Goal: Task Accomplishment & Management: Use online tool/utility

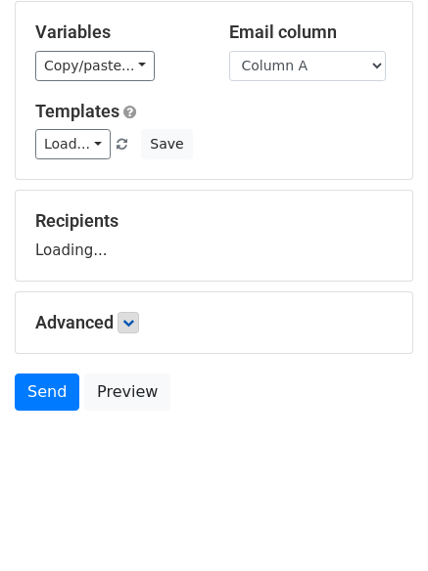
scroll to position [111, 0]
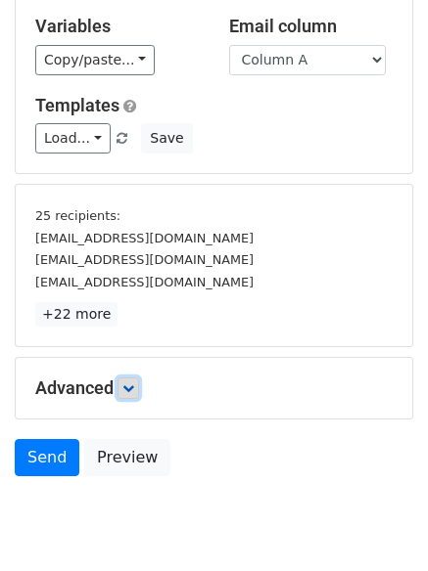
click at [134, 398] on link at bounding box center [128, 389] width 22 height 22
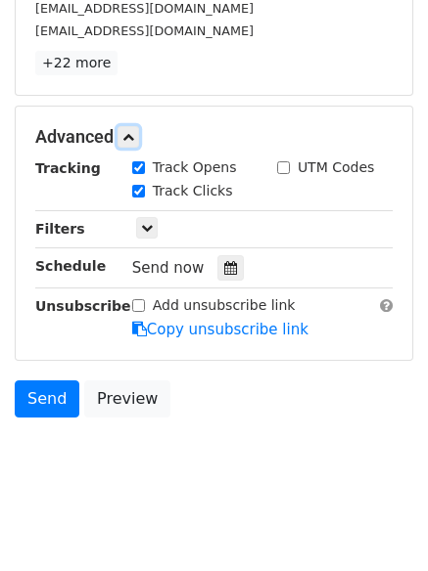
scroll to position [373, 0]
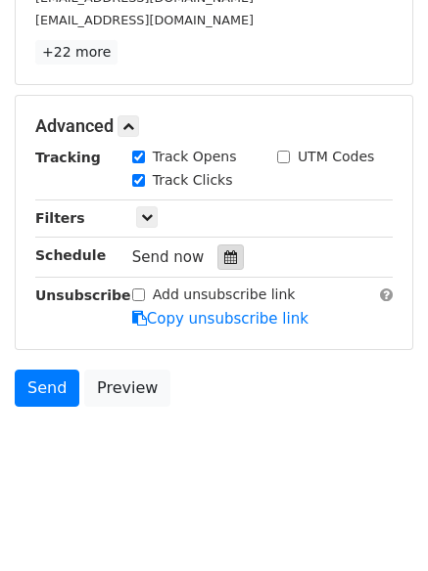
click at [224, 251] on icon at bounding box center [230, 257] width 13 height 14
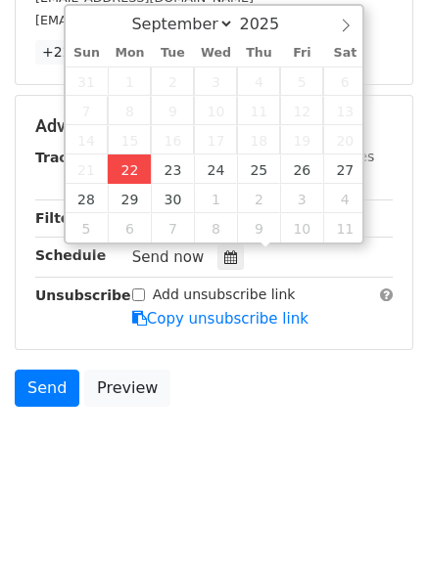
type input "2025-09-22 12:00"
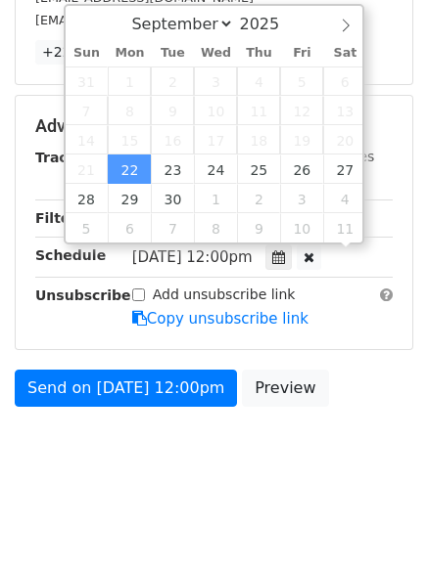
scroll to position [1, 0]
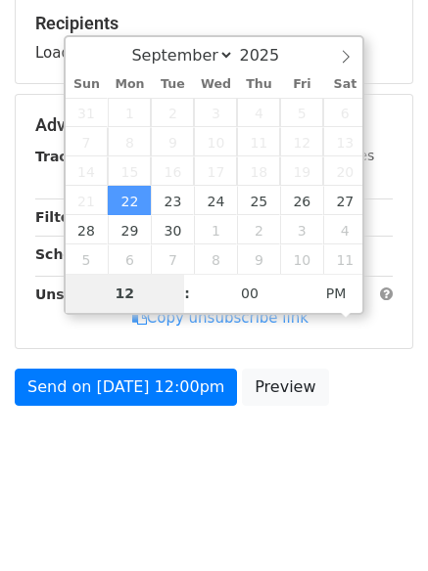
type input "4"
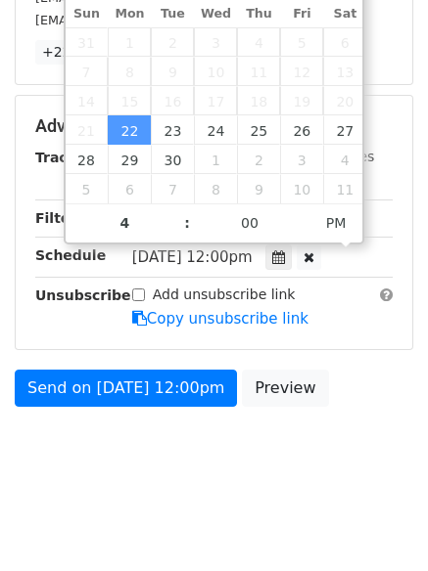
type input "2025-09-22 16:00"
click at [120, 411] on div "Send on Sep 22 at 12:00pm Preview" at bounding box center [214, 393] width 428 height 47
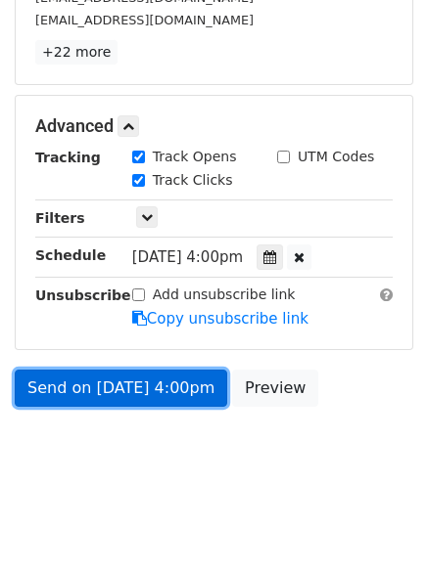
click at [117, 390] on link "Send on Sep 22 at 4:00pm" at bounding box center [121, 388] width 212 height 37
click at [117, 395] on link "Send on Sep 22 at 4:00pm" at bounding box center [121, 388] width 212 height 37
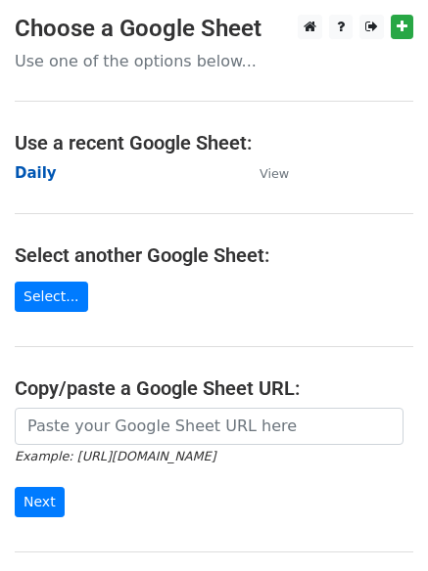
click at [22, 178] on strong "Daily" at bounding box center [36, 173] width 42 height 18
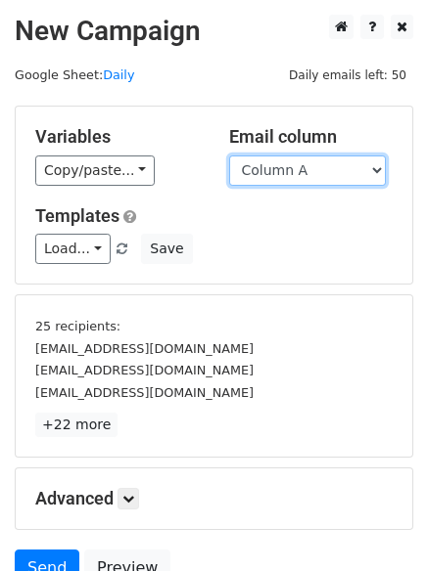
click at [280, 176] on select "Column A Column B Column C Column D Column E Column F" at bounding box center [307, 171] width 157 height 30
select select "Column B"
click at [229, 156] on select "Column A Column B Column C Column D Column E Column F" at bounding box center [307, 171] width 157 height 30
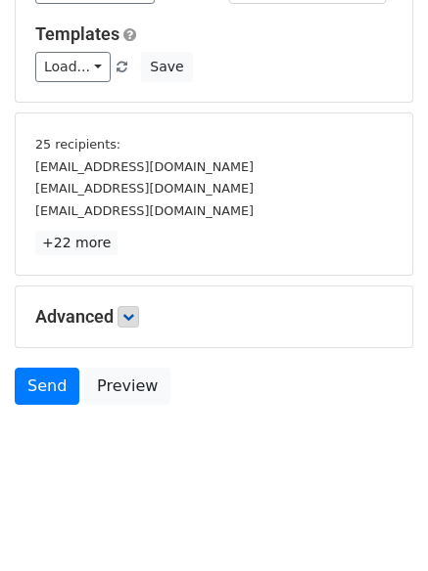
click at [137, 329] on div "Advanced Tracking Track Opens UTM Codes Track Clicks Filters Only include sprea…" at bounding box center [214, 317] width 396 height 61
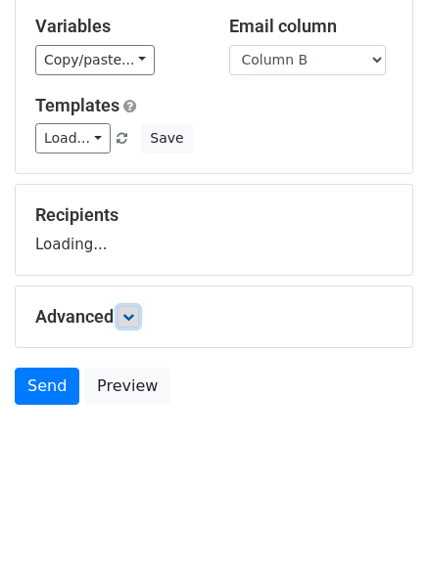
click at [139, 323] on link at bounding box center [128, 317] width 22 height 22
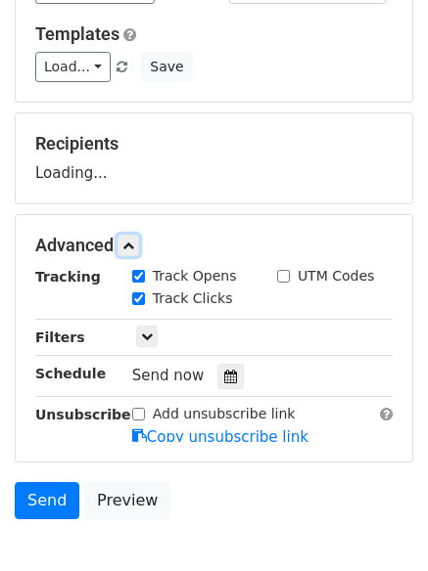
scroll to position [270, 0]
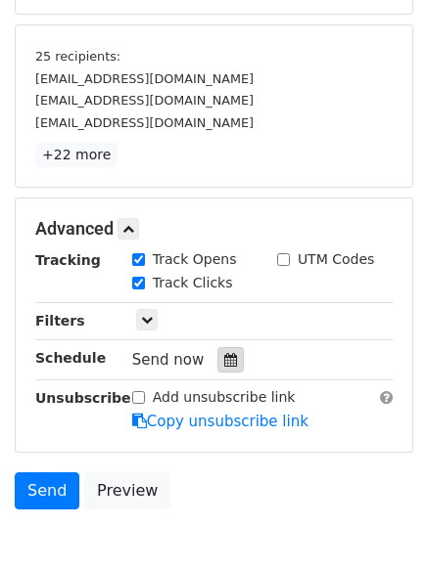
click at [224, 354] on icon at bounding box center [230, 360] width 13 height 14
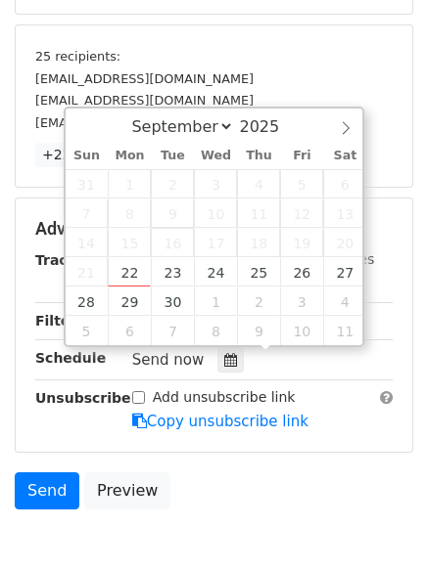
click at [172, 253] on span "16" at bounding box center [172, 242] width 43 height 29
type input "2025-09-23 12:00"
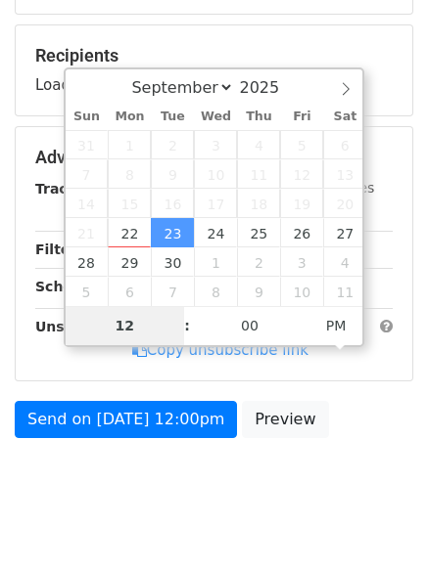
type input "5"
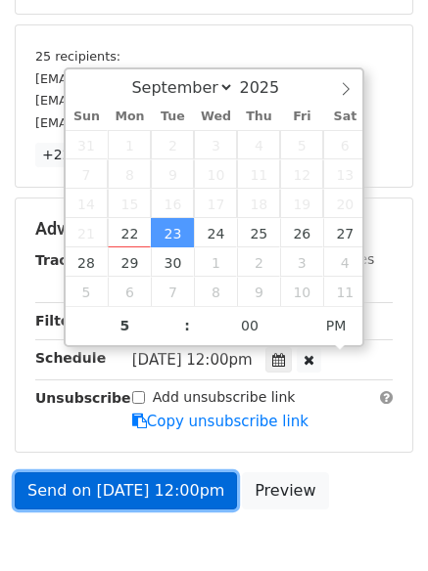
type input "2025-09-23 17:00"
click at [142, 497] on link "Send on Sep 23 at 12:00pm" at bounding box center [126, 491] width 222 height 37
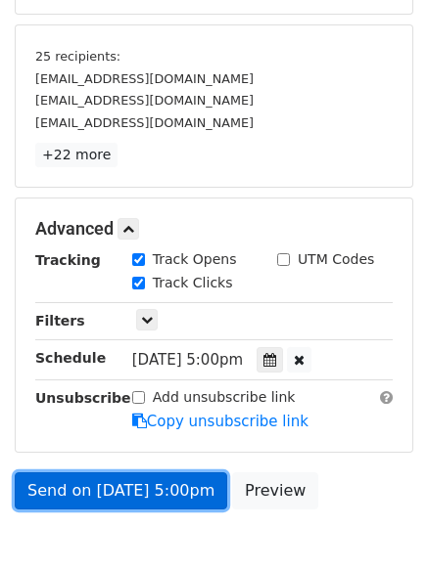
click at [134, 477] on link "Send on Sep 23 at 5:00pm" at bounding box center [121, 491] width 212 height 37
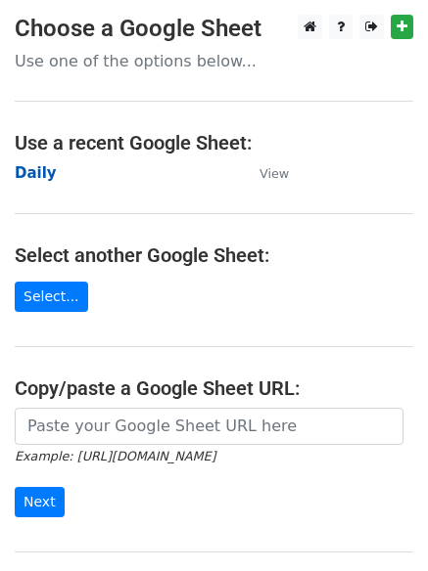
click at [22, 175] on strong "Daily" at bounding box center [36, 173] width 42 height 18
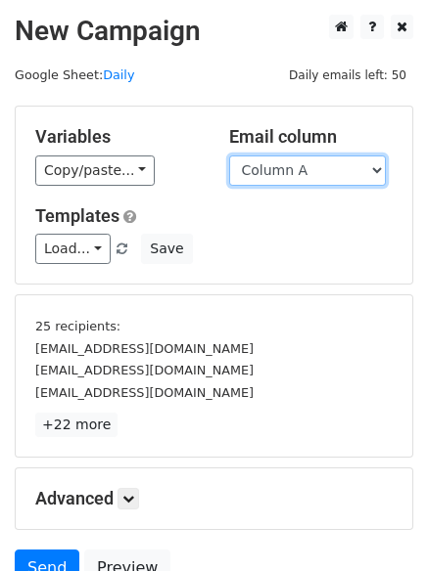
click at [293, 172] on select "Column A Column B Column C Column D Column E Column F" at bounding box center [307, 171] width 157 height 30
select select "Column C"
click at [229, 156] on select "Column A Column B Column C Column D Column E Column F" at bounding box center [307, 171] width 157 height 30
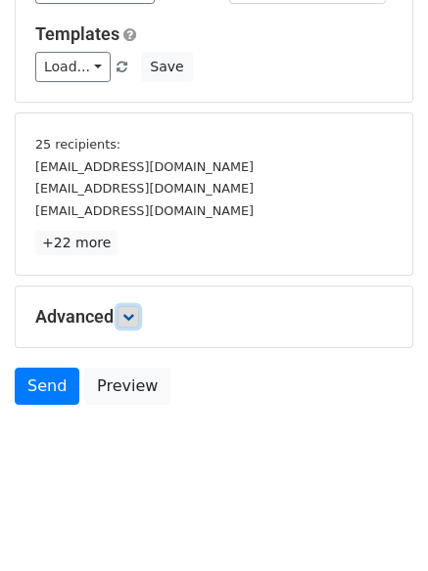
click at [139, 307] on link at bounding box center [128, 317] width 22 height 22
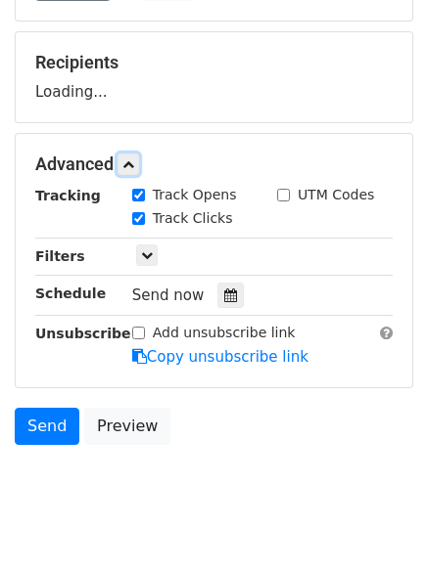
scroll to position [302, 0]
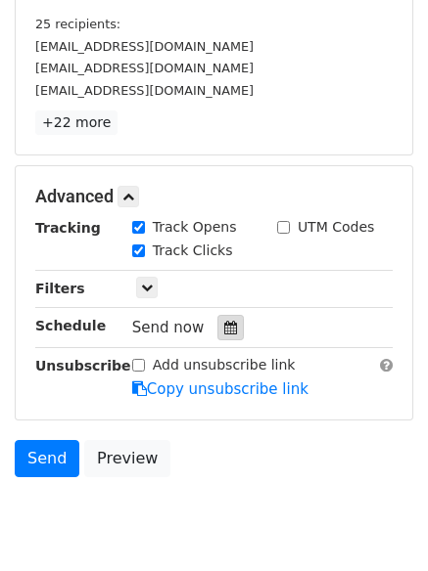
click at [225, 330] on icon at bounding box center [230, 328] width 13 height 14
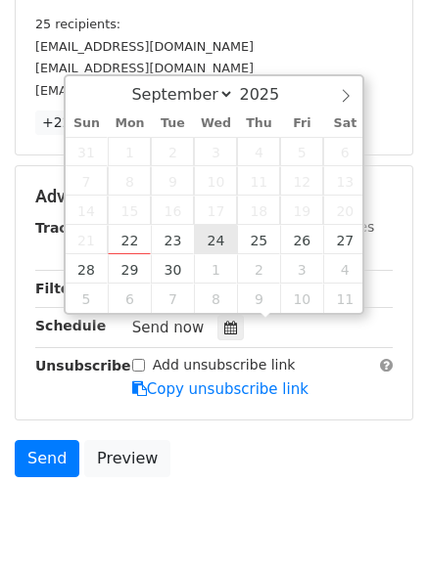
type input "2025-09-24 12:00"
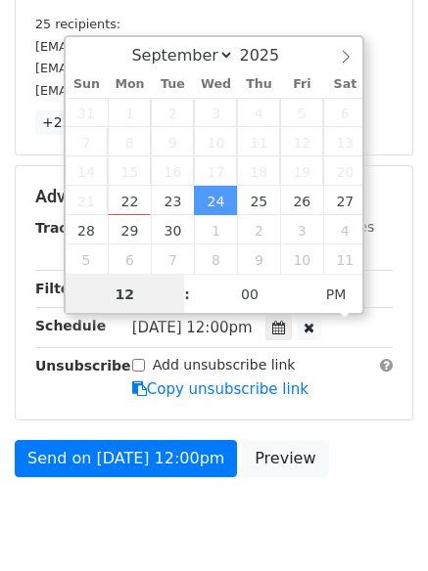
scroll to position [1, 0]
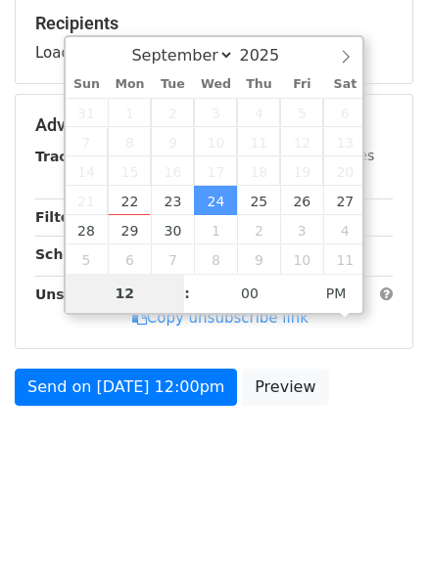
type input "6"
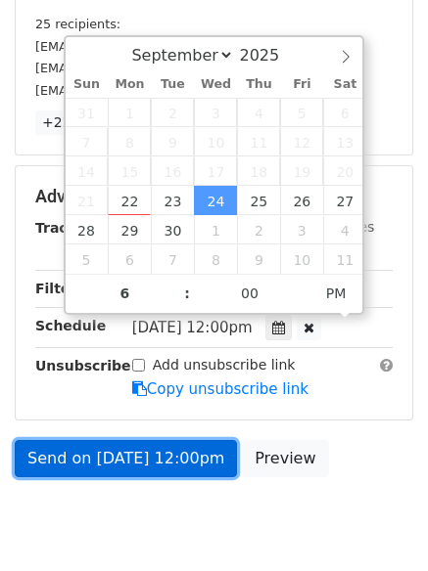
type input "2025-09-24 18:00"
click at [135, 448] on link "Send on Sep 24 at 12:00pm" at bounding box center [126, 458] width 222 height 37
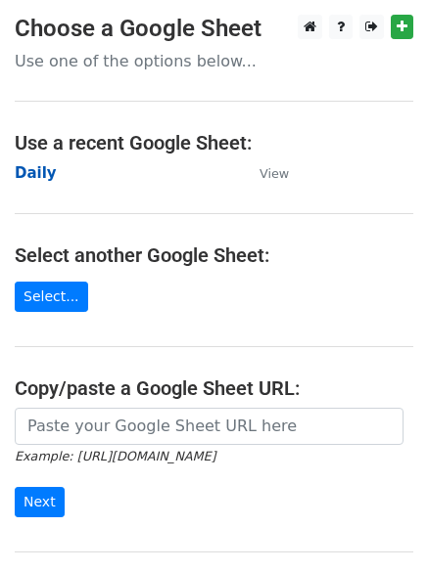
click at [32, 174] on strong "Daily" at bounding box center [36, 173] width 42 height 18
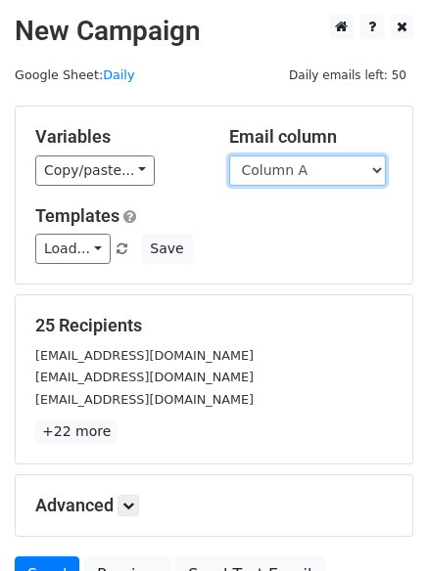
click at [317, 180] on select "Column A Column B Column C Column D Column E Column F" at bounding box center [307, 171] width 157 height 30
select select "Column D"
click at [229, 156] on select "Column A Column B Column C Column D Column E Column F" at bounding box center [307, 171] width 157 height 30
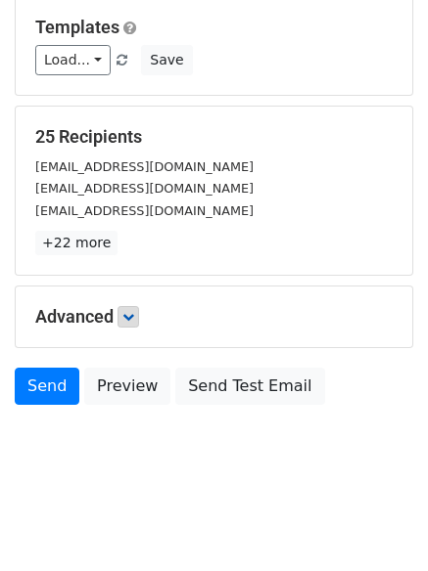
click at [134, 325] on div "Advanced Tracking Track Opens UTM Codes Track Clicks Filters Only include sprea…" at bounding box center [214, 317] width 396 height 61
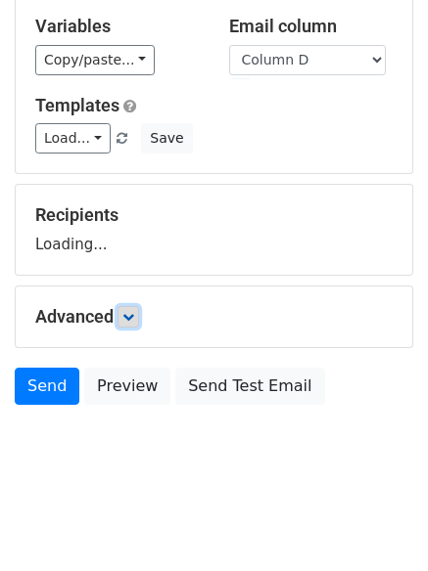
click at [139, 323] on link at bounding box center [128, 317] width 22 height 22
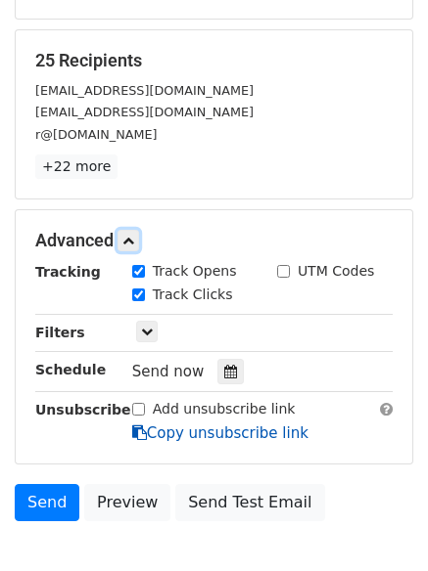
scroll to position [381, 0]
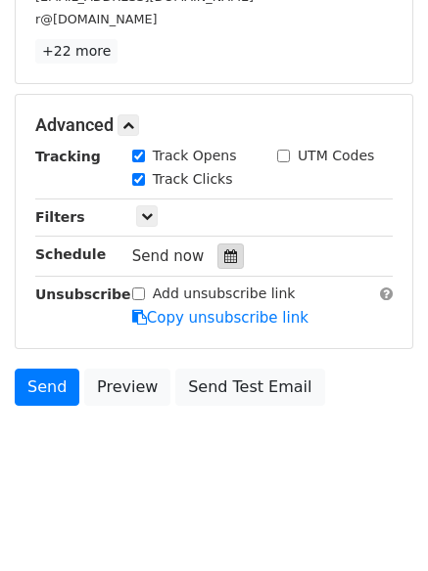
click at [224, 254] on icon at bounding box center [230, 256] width 13 height 14
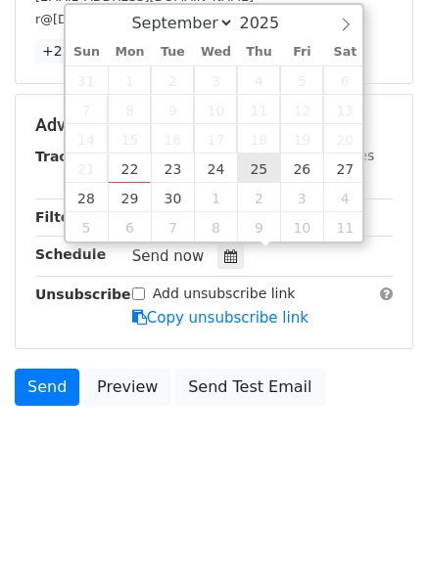
type input "2025-09-25 12:00"
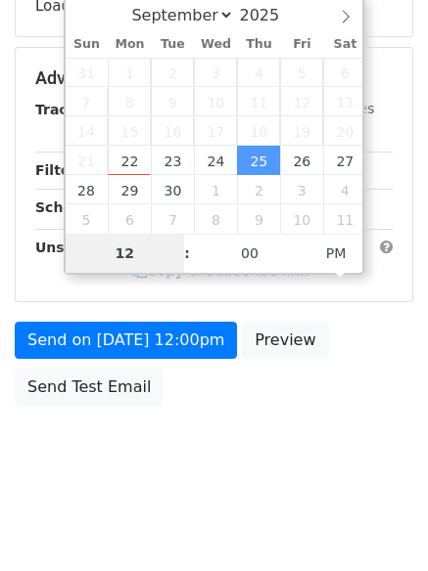
type input "7"
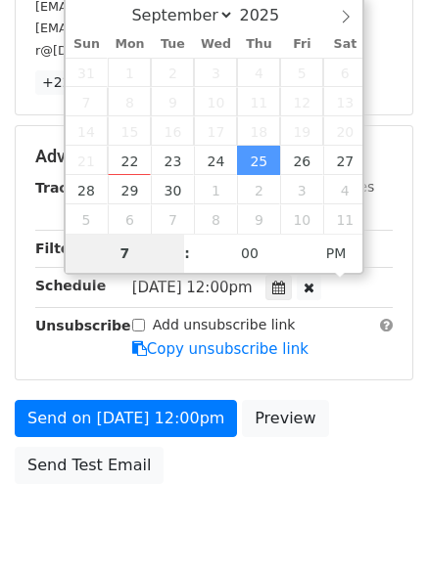
scroll to position [381, 0]
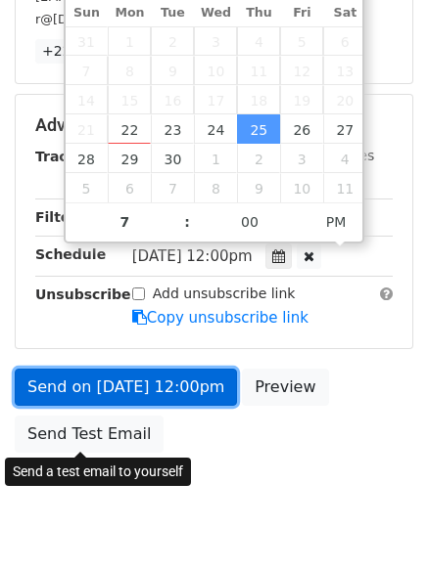
type input "2025-09-25 19:00"
click at [115, 371] on link "Send on Sep 25 at 12:00pm" at bounding box center [126, 387] width 222 height 37
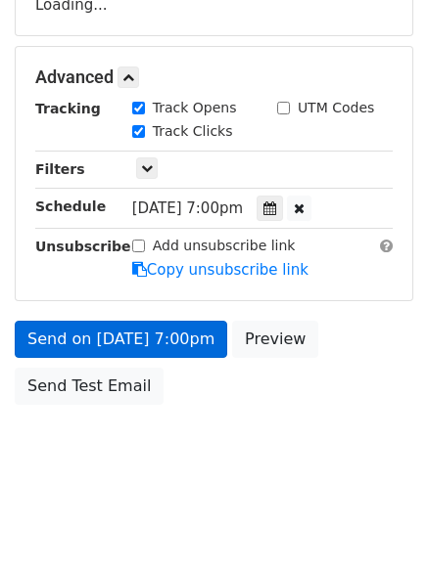
scroll to position [349, 0]
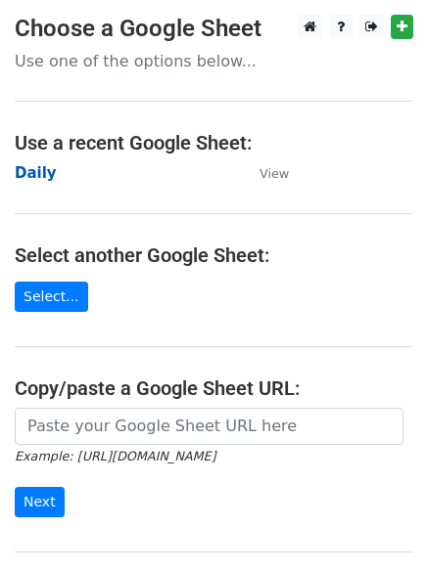
click at [20, 171] on strong "Daily" at bounding box center [36, 173] width 42 height 18
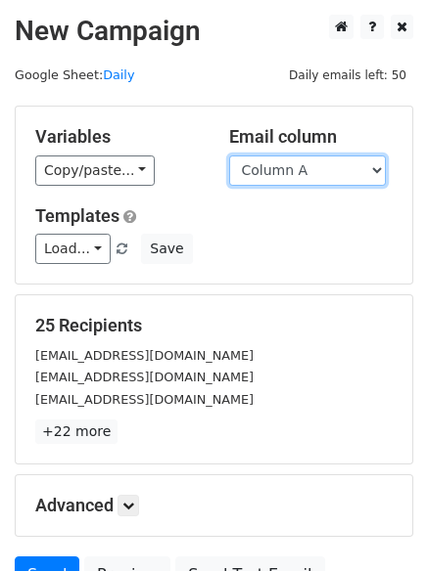
click at [332, 175] on select "Column A Column B Column C Column D Column E Column F" at bounding box center [307, 171] width 157 height 30
click at [229, 156] on select "Column A Column B Column C Column D Column E Column F" at bounding box center [307, 171] width 157 height 30
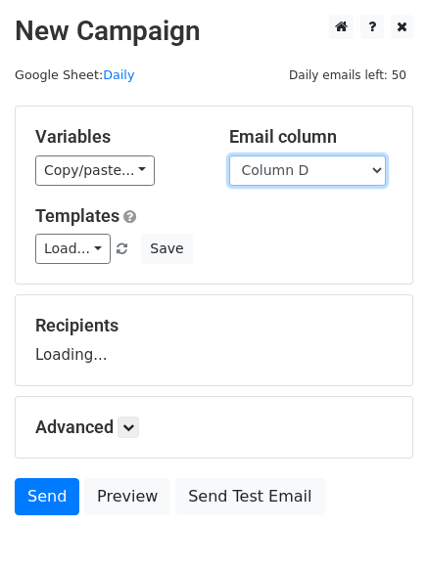
click at [281, 166] on select "Column A Column B Column C Column D Column E Column F" at bounding box center [307, 171] width 157 height 30
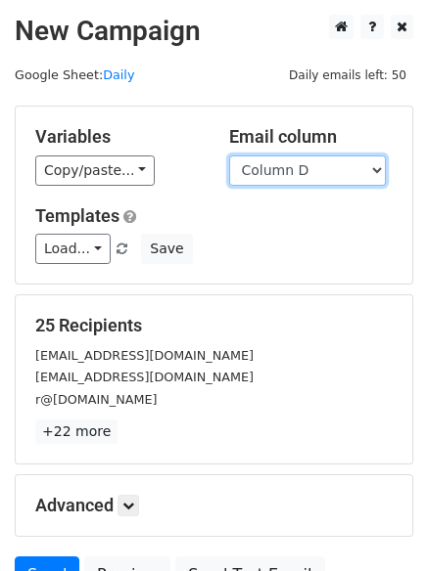
select select "Column E"
click at [229, 156] on select "Column A Column B Column C Column D Column E Column F" at bounding box center [307, 171] width 157 height 30
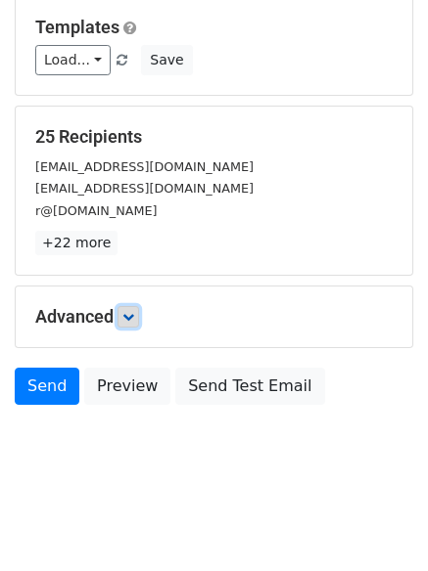
click at [128, 314] on link at bounding box center [128, 317] width 22 height 22
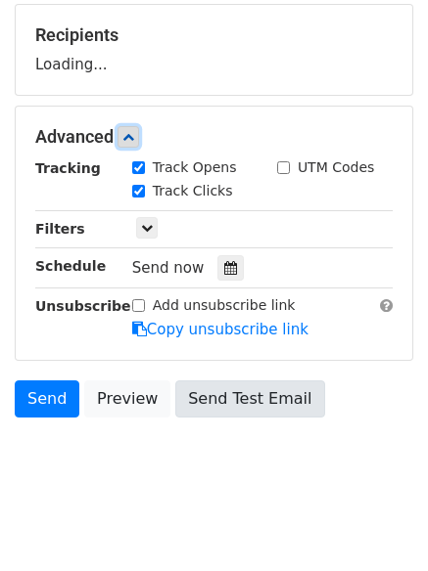
scroll to position [292, 0]
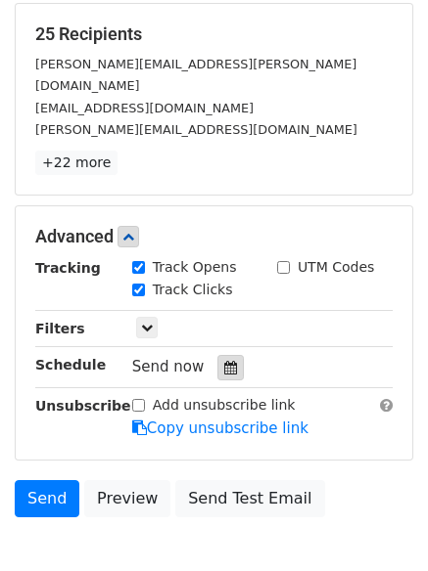
click at [224, 361] on icon at bounding box center [230, 368] width 13 height 14
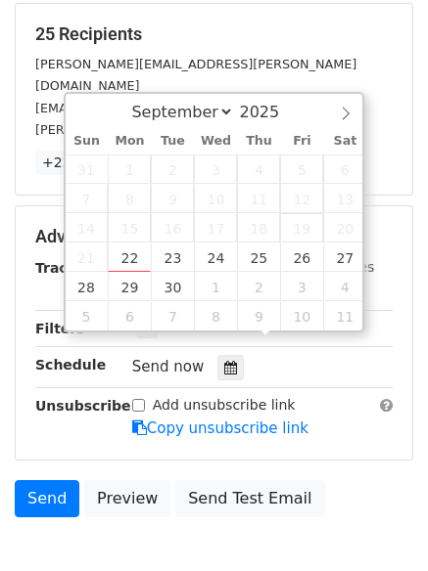
click at [295, 233] on span "19" at bounding box center [301, 227] width 43 height 29
type input "2025-09-26 12:00"
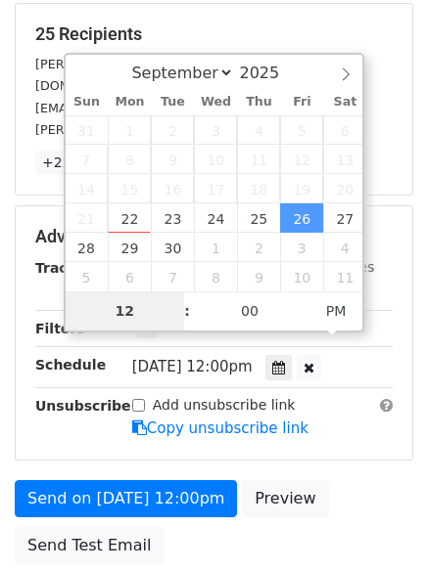
type input "8"
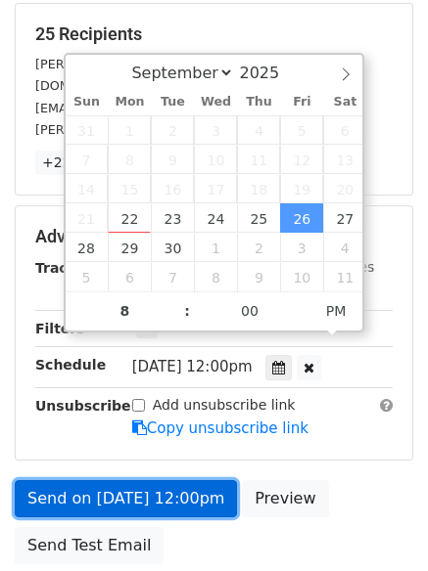
type input "2025-09-26 20:00"
click at [148, 480] on link "Send on Sep 26 at 12:00pm" at bounding box center [126, 498] width 222 height 37
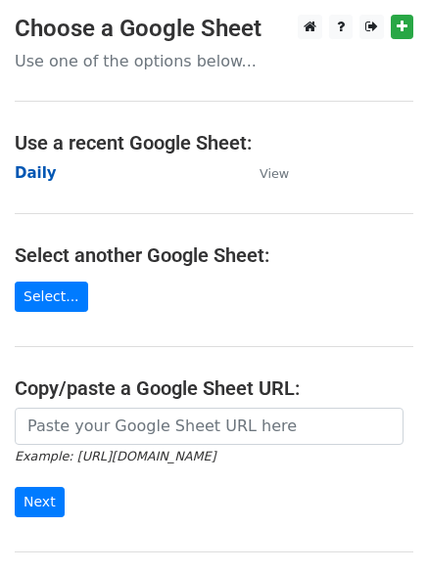
click at [25, 168] on strong "Daily" at bounding box center [36, 173] width 42 height 18
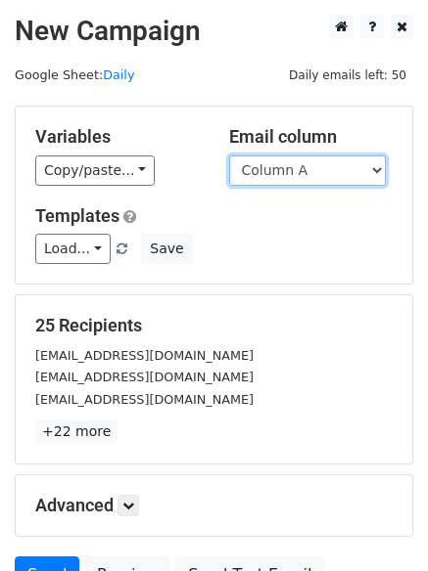
drag, startPoint x: 0, startPoint y: 0, endPoint x: 283, endPoint y: 167, distance: 328.5
click at [283, 167] on select "Column A Column B Column C Column D Column E Column F" at bounding box center [307, 171] width 157 height 30
select select "Column F"
click at [229, 156] on select "Column A Column B Column C Column D Column E Column F" at bounding box center [307, 171] width 157 height 30
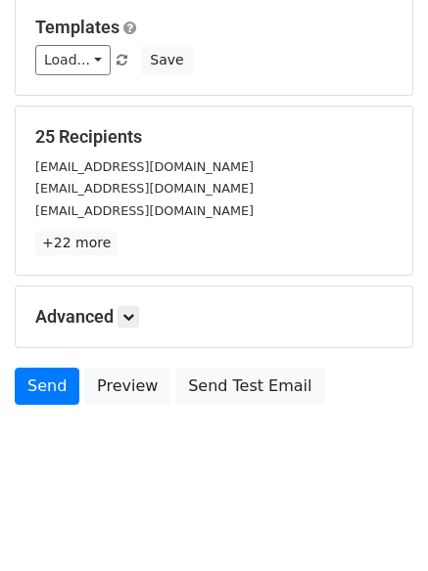
click at [117, 305] on div "Advanced Tracking Track Opens UTM Codes Track Clicks Filters Only include sprea…" at bounding box center [214, 317] width 396 height 61
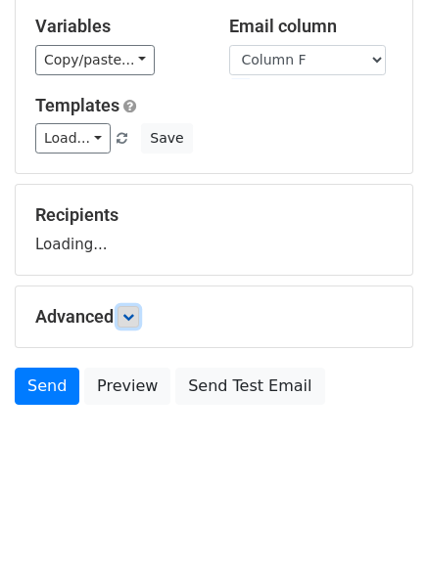
click at [129, 314] on icon at bounding box center [128, 317] width 12 height 12
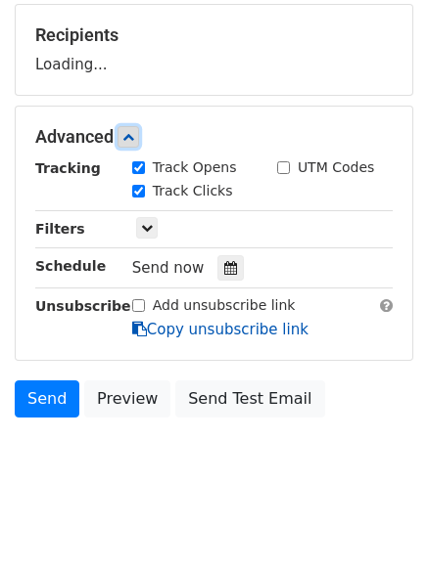
scroll to position [295, 0]
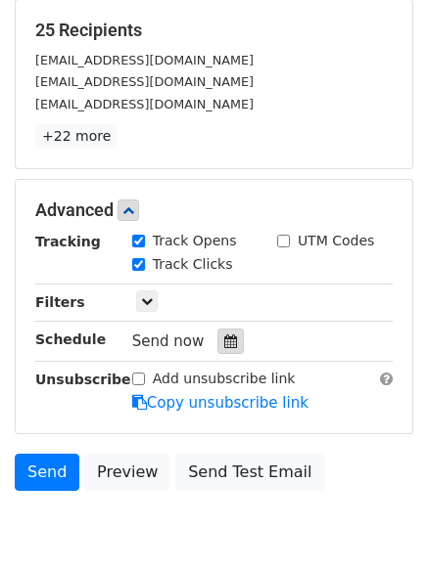
click at [217, 339] on div at bounding box center [230, 341] width 26 height 25
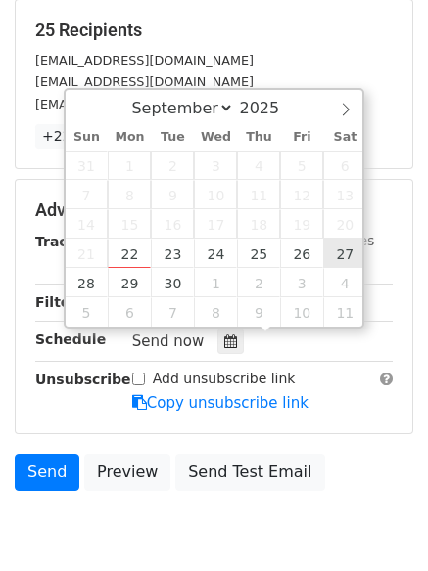
type input "[DATE] 12:00"
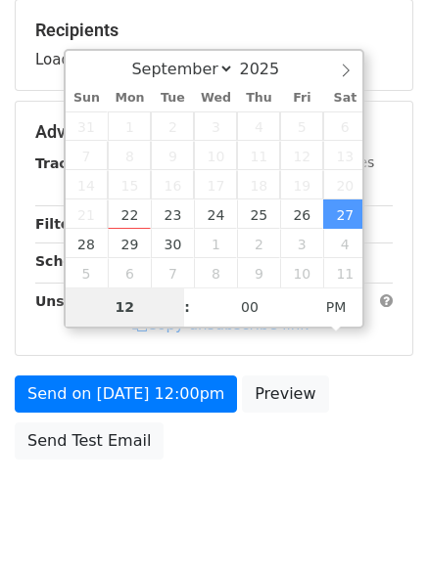
type input "9"
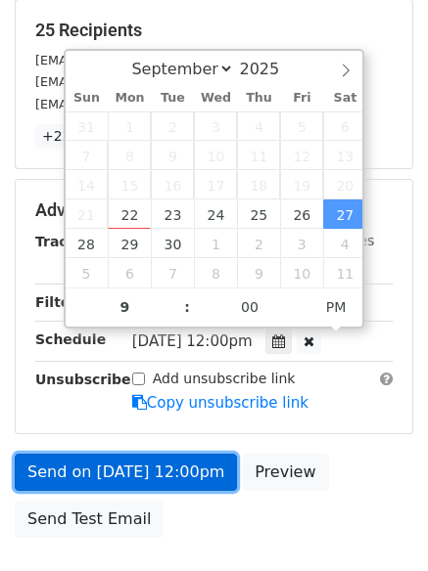
type input "[DATE] 21:00"
click at [174, 468] on link "Send on [DATE] 12:00pm" at bounding box center [126, 472] width 222 height 37
